Goal: Obtain resource: Download file/media

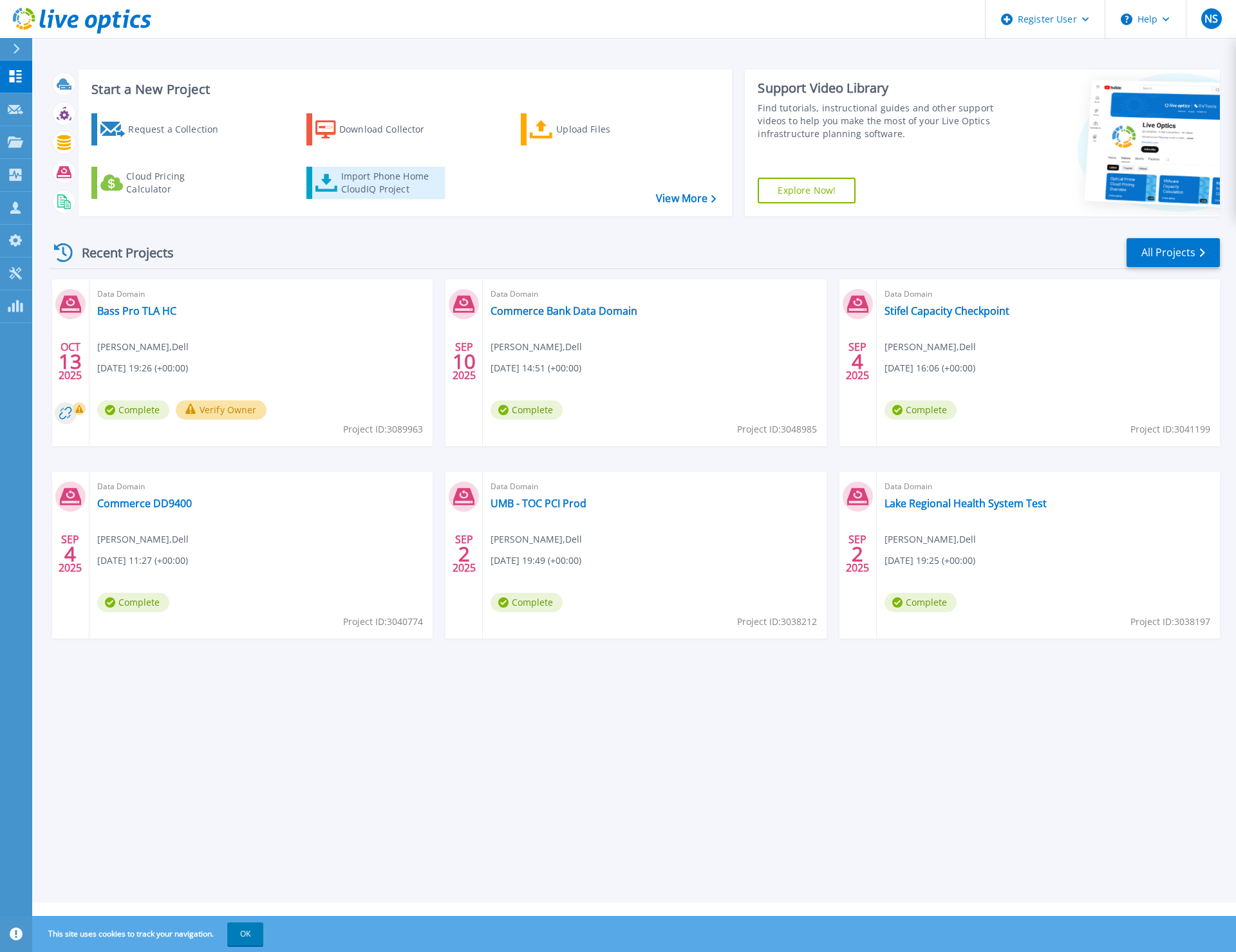
click at [365, 188] on div "Import Phone Home CloudIQ Project" at bounding box center [392, 182] width 101 height 26
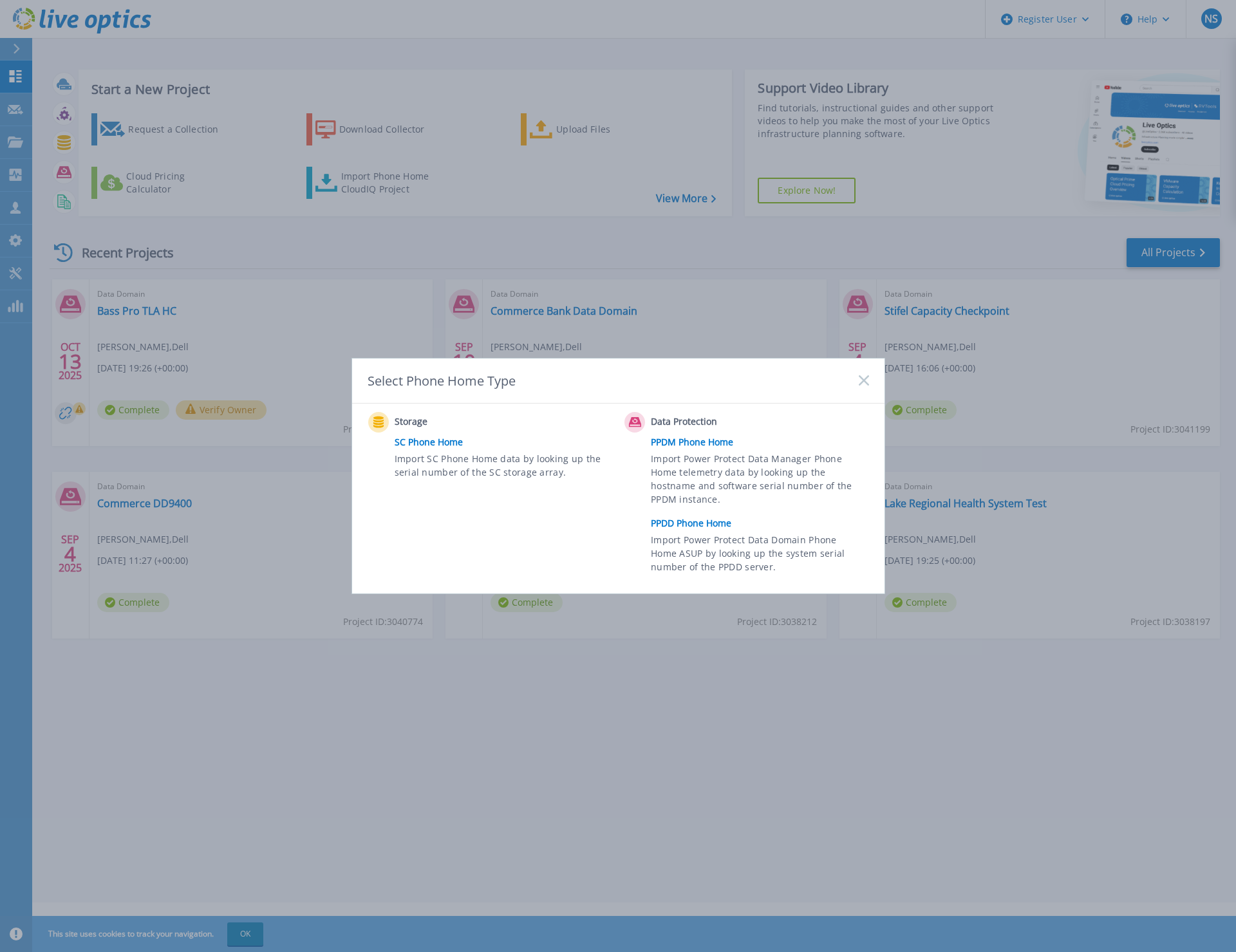
click at [853, 379] on div "Select Phone Home Type" at bounding box center [618, 380] width 533 height 45
click at [864, 382] on rect at bounding box center [864, 380] width 11 height 11
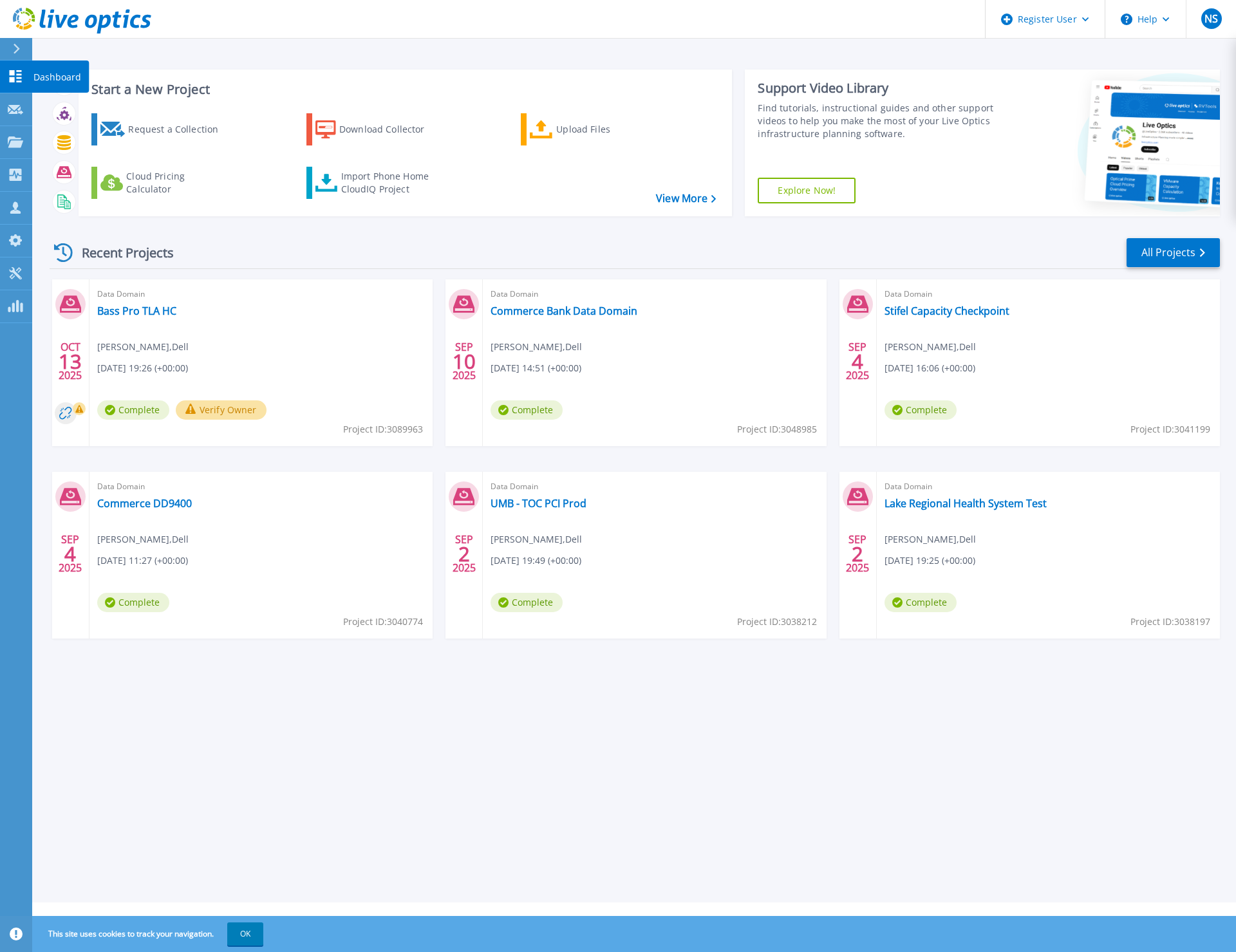
click at [84, 73] on div "Dashboard" at bounding box center [60, 76] width 58 height 32
click at [144, 307] on link "Bass Pro TLA HC" at bounding box center [137, 311] width 80 height 13
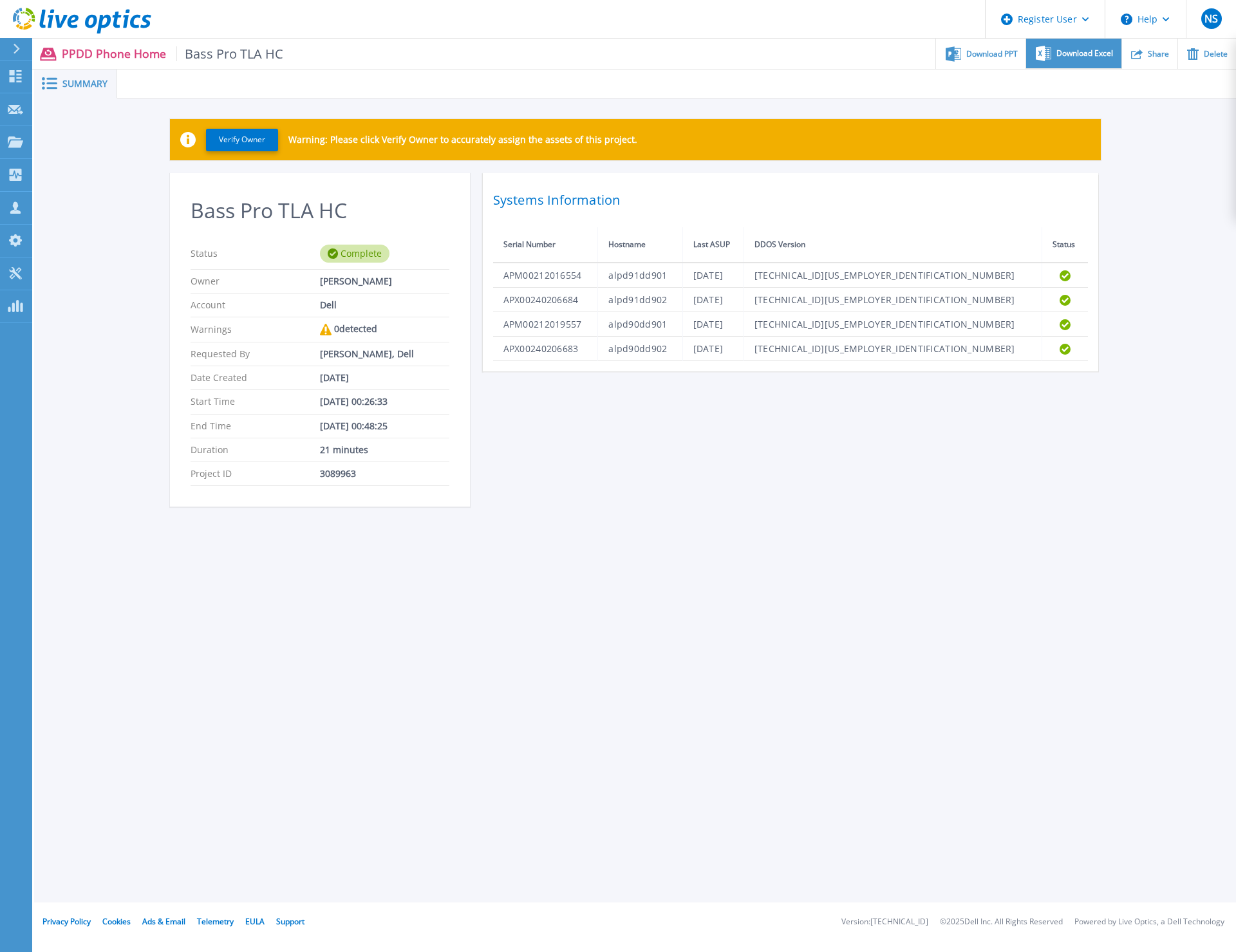
click at [1087, 51] on span "Download Excel" at bounding box center [1085, 53] width 57 height 8
drag, startPoint x: 486, startPoint y: 464, endPoint x: 453, endPoint y: 453, distance: 34.8
click at [487, 457] on div "Bass Pro TLA HC Status Complete Owner Nathan Smith Account Dell Warnings 0 dete…" at bounding box center [635, 348] width 931 height 349
click at [16, 49] on icon at bounding box center [17, 49] width 7 height 11
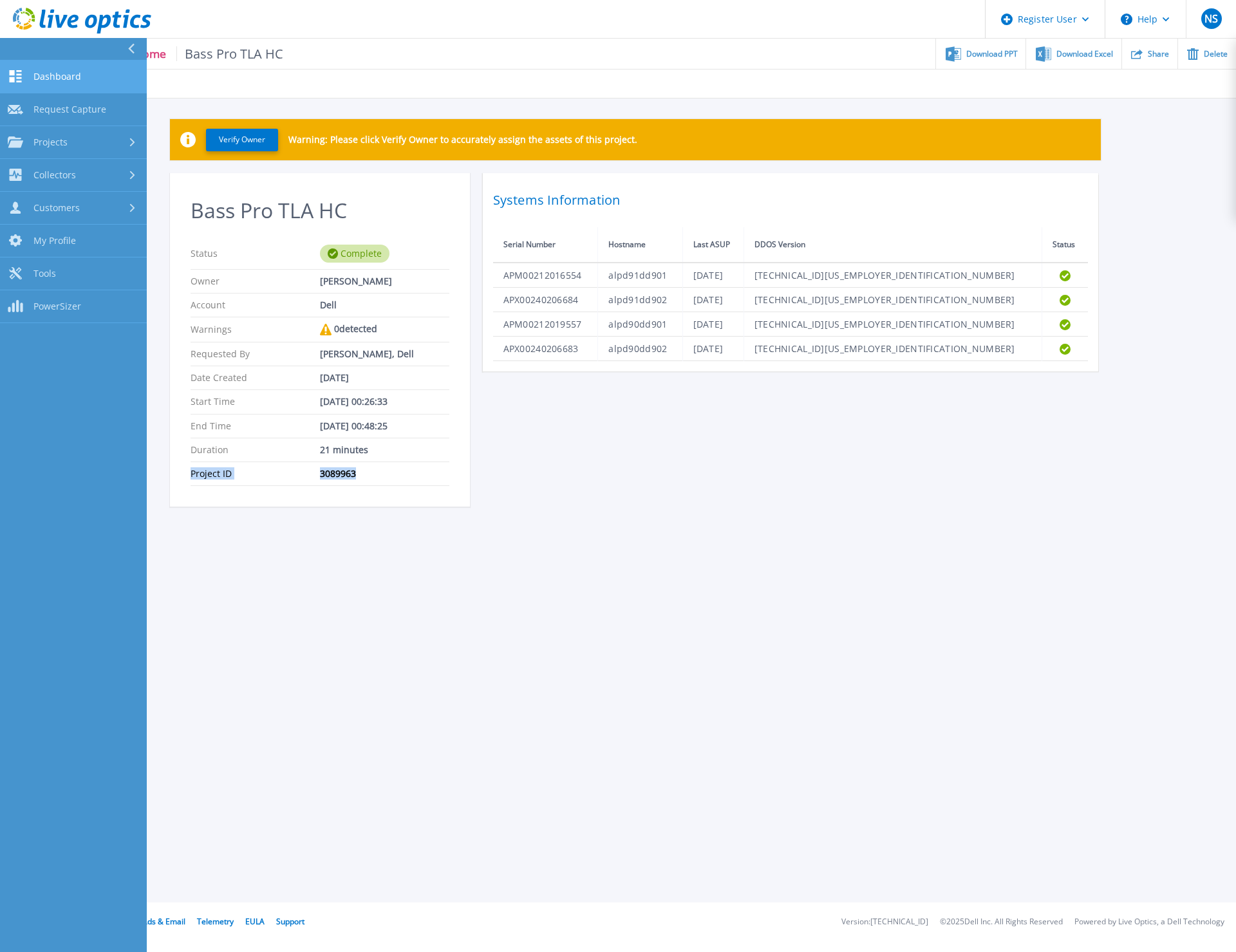
click at [50, 81] on span "Dashboard" at bounding box center [58, 76] width 48 height 12
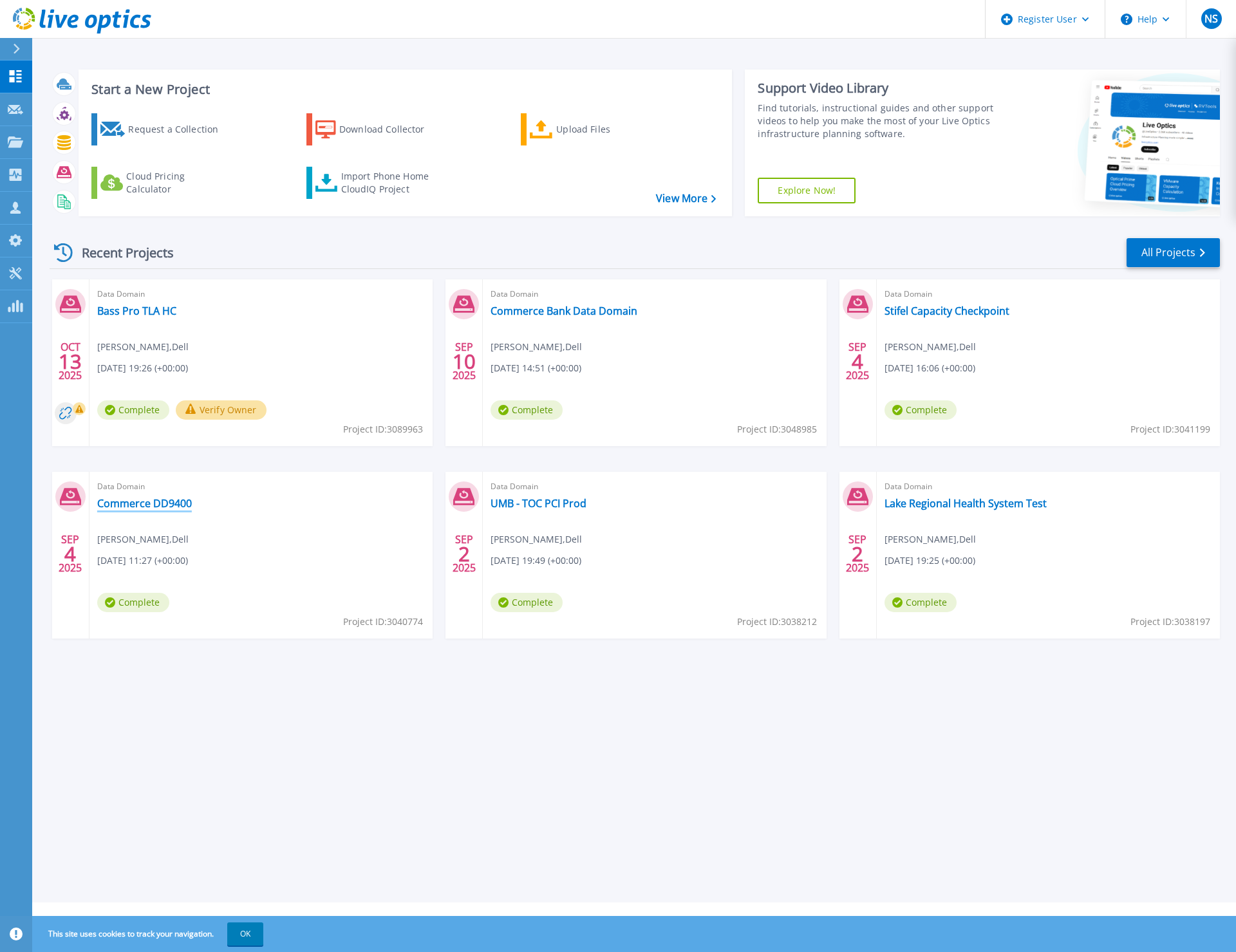
click at [143, 500] on link "Commerce DD9400" at bounding box center [144, 503] width 95 height 13
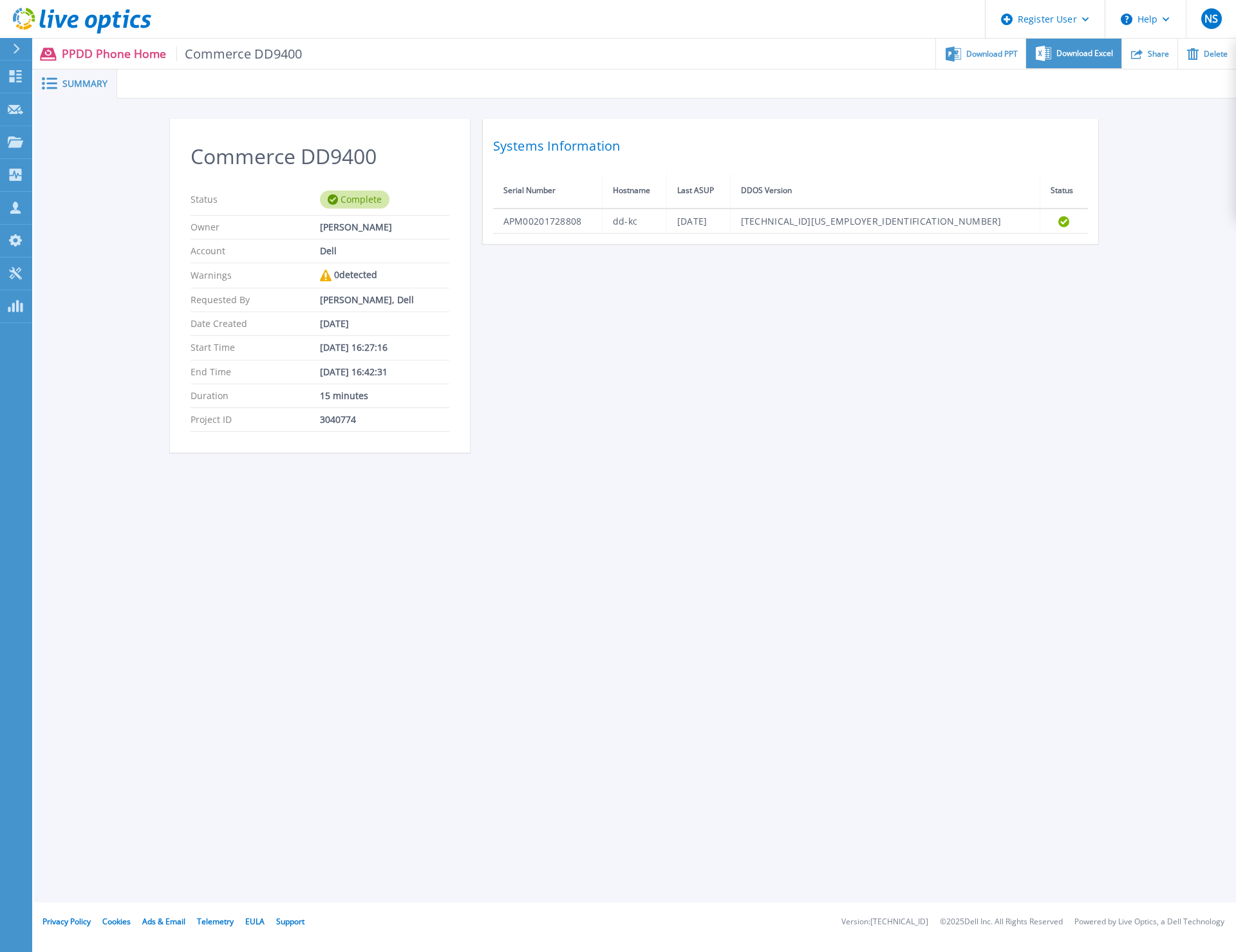
click at [1063, 50] on span "Download Excel" at bounding box center [1085, 53] width 57 height 8
click at [1000, 57] on span "Download PPT" at bounding box center [992, 53] width 51 height 8
